Goal: Entertainment & Leisure: Browse casually

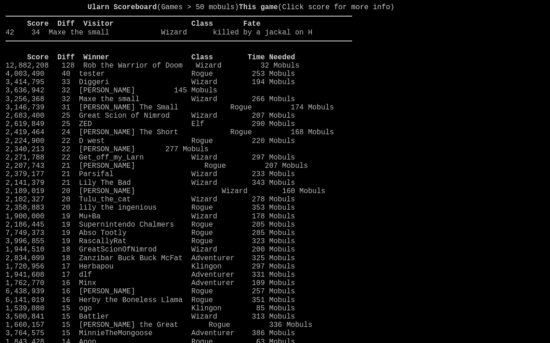
click at [296, 43] on larn "Ularn Scoreboard (Games > 50 mobuls) This game (Click score for more info) Scor…" at bounding box center [179, 164] width 347 height 322
click at [297, 37] on link "42 34 Maxe the small Wizard killed by a jackal on H" at bounding box center [159, 32] width 307 height 8
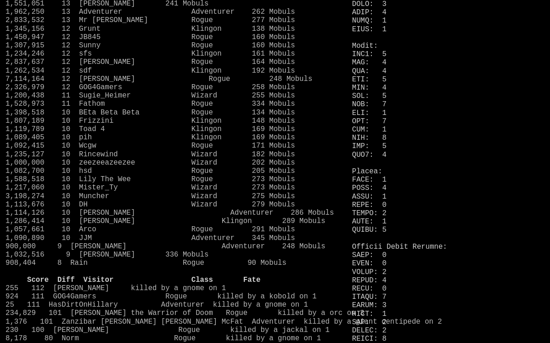
scroll to position [397, 0]
